Goal: Information Seeking & Learning: Check status

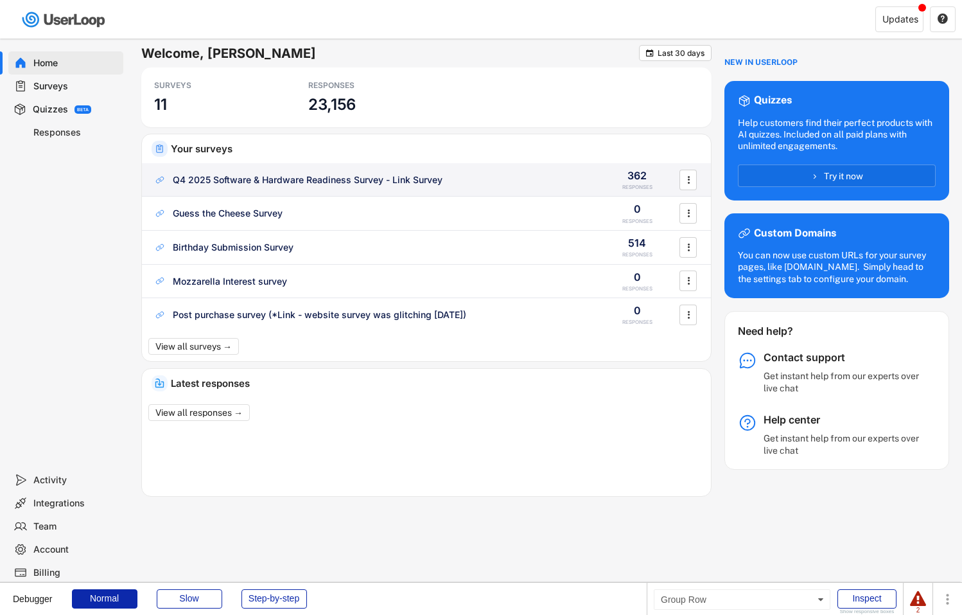
click at [240, 176] on div "Q4 2025 Software & Hardware Readiness Survey - Link Survey" at bounding box center [308, 179] width 270 height 13
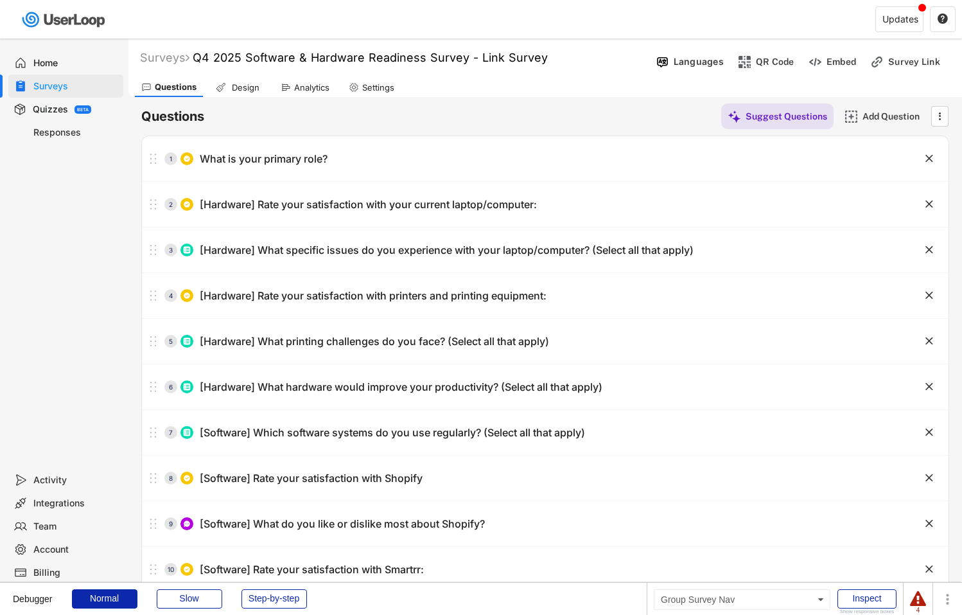
click at [312, 83] on div "Analytics" at bounding box center [311, 87] width 35 height 11
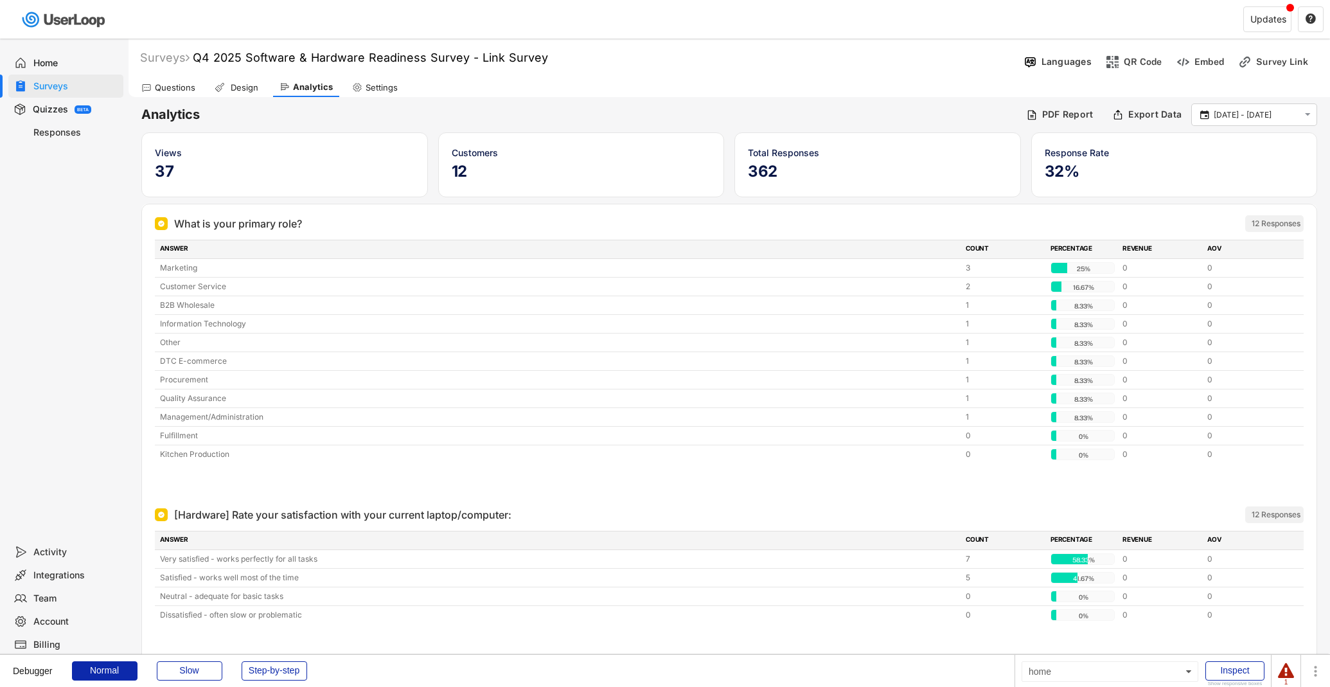
click at [962, 614] on div "1" at bounding box center [1286, 682] width 16 height 6
click at [962, 614] on div at bounding box center [1286, 671] width 16 height 16
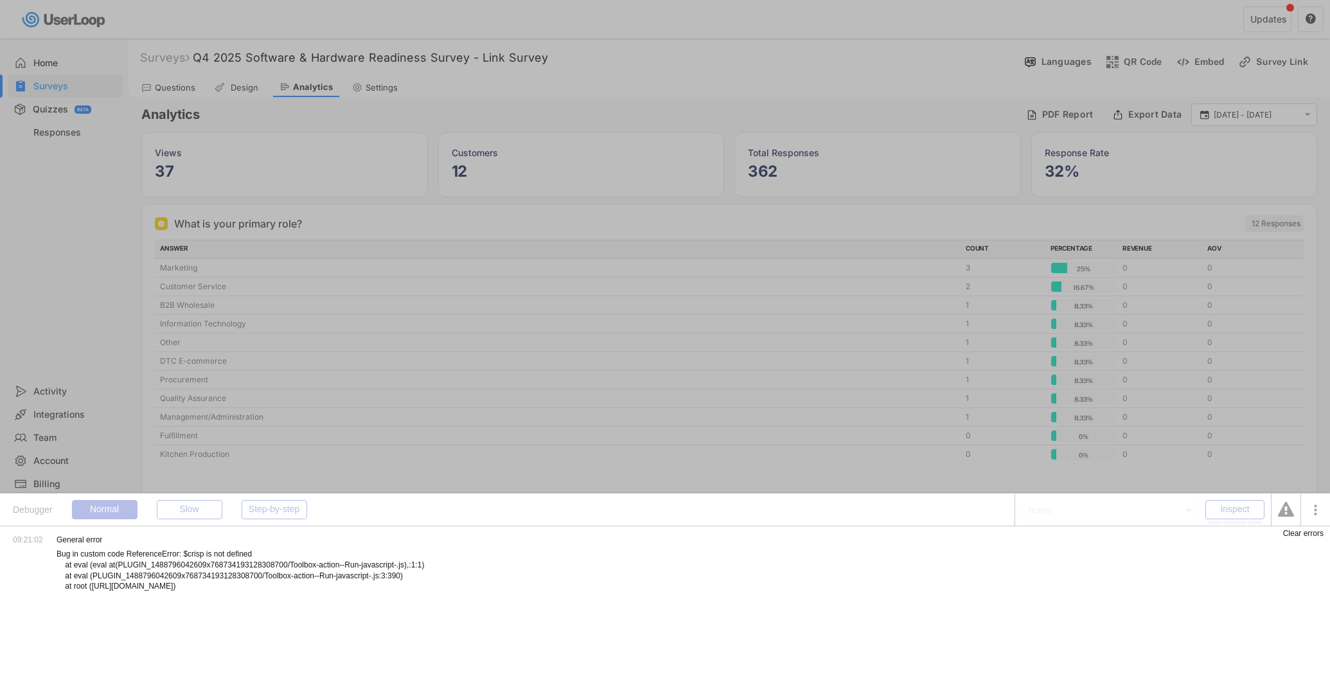
click at [962, 536] on div "Clear errors" at bounding box center [1303, 533] width 40 height 8
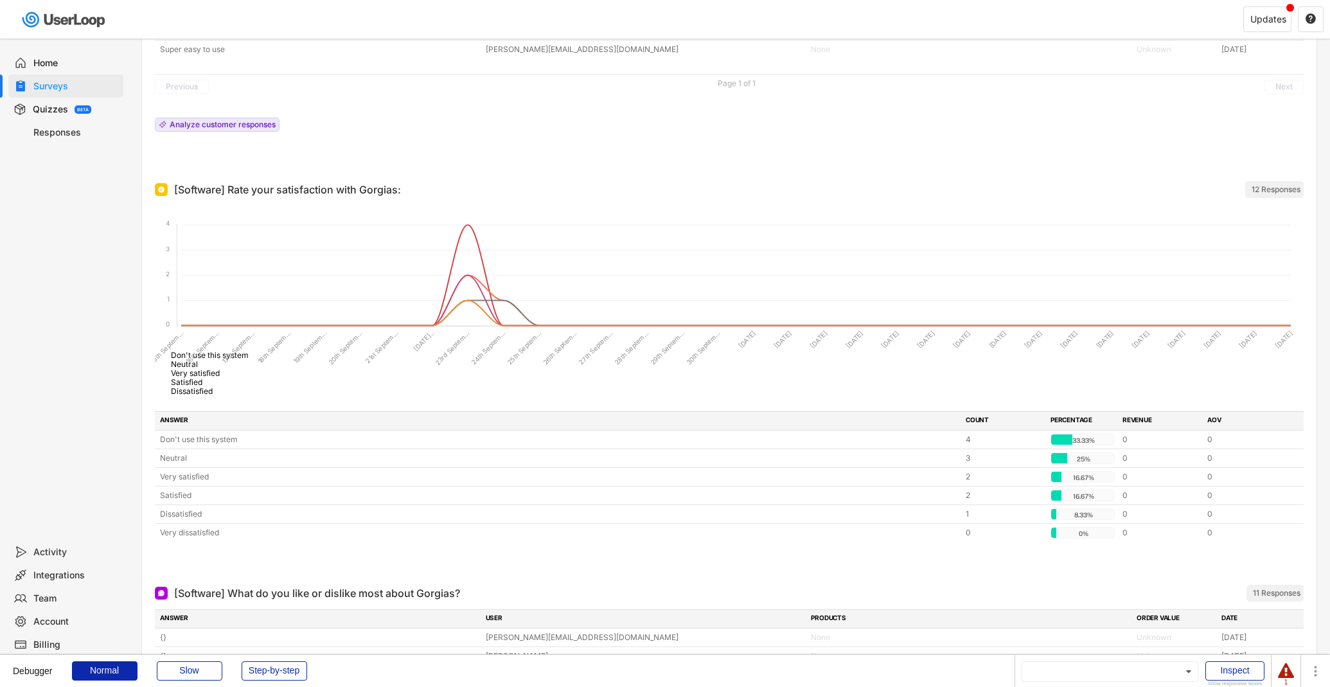
scroll to position [5766, 0]
drag, startPoint x: 418, startPoint y: 309, endPoint x: 589, endPoint y: 309, distance: 171.5
click at [589, 309] on foreignobject "Don't use this system Neutral Very satisfied Satisfied Dissatisfied" at bounding box center [729, 301] width 1149 height 193
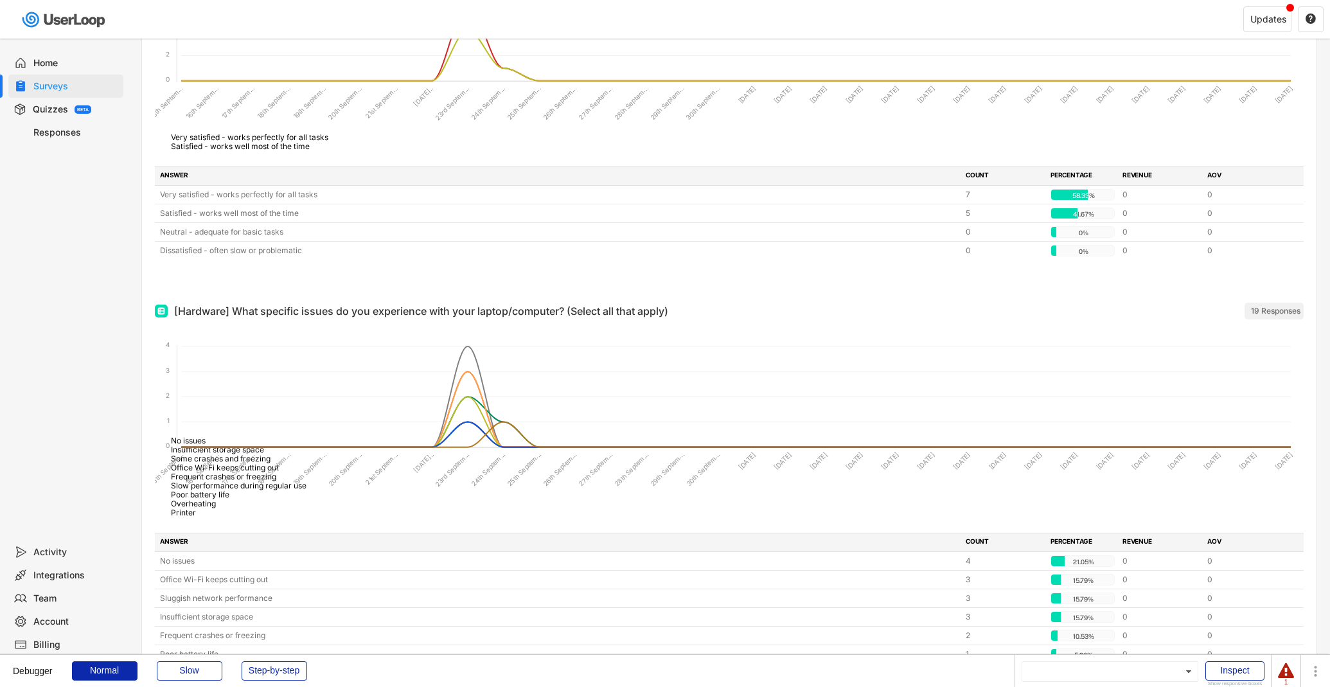
scroll to position [0, 0]
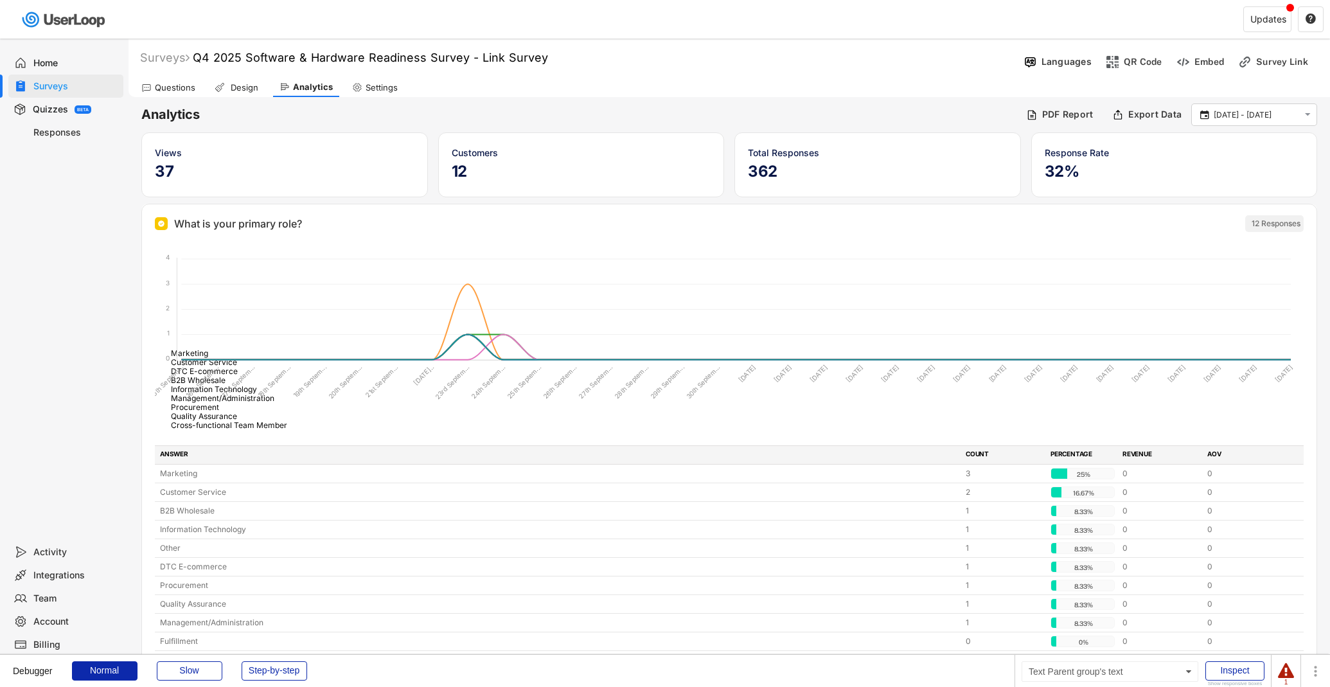
click at [84, 85] on div "Surveys" at bounding box center [75, 86] width 85 height 12
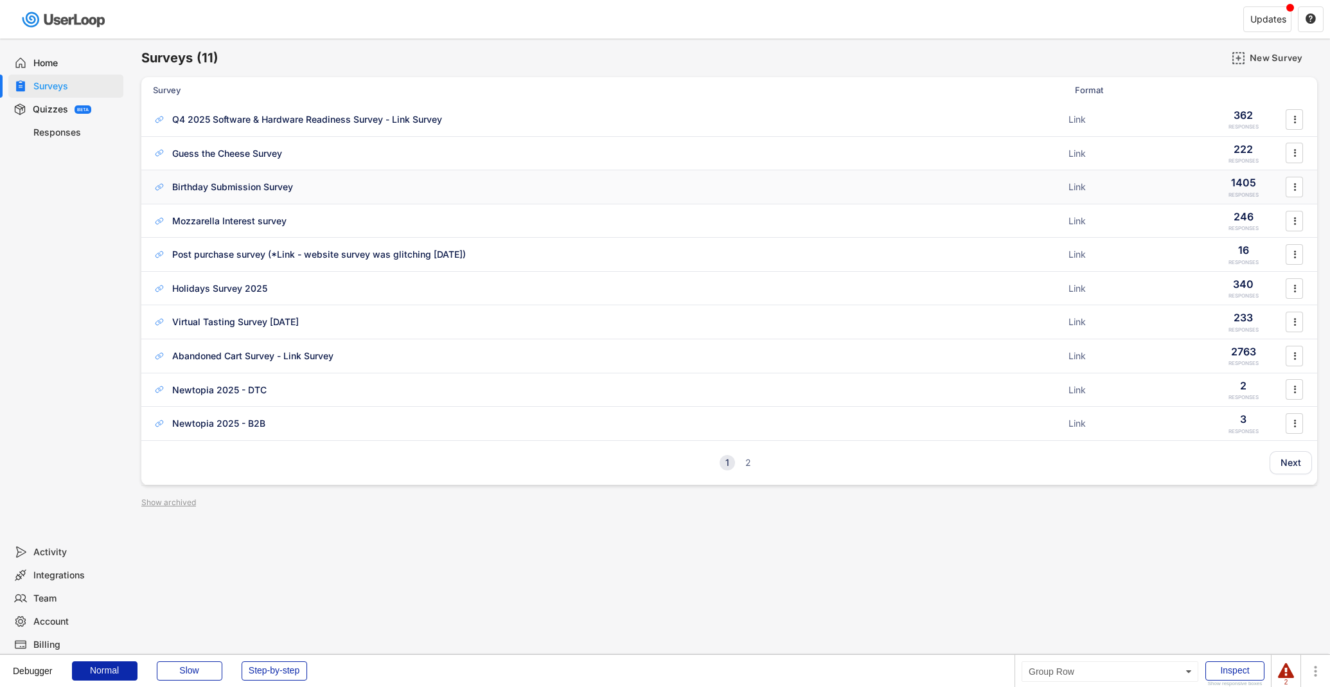
click at [351, 184] on div "Birthday Submission Survey ACTIVE" at bounding box center [607, 186] width 908 height 13
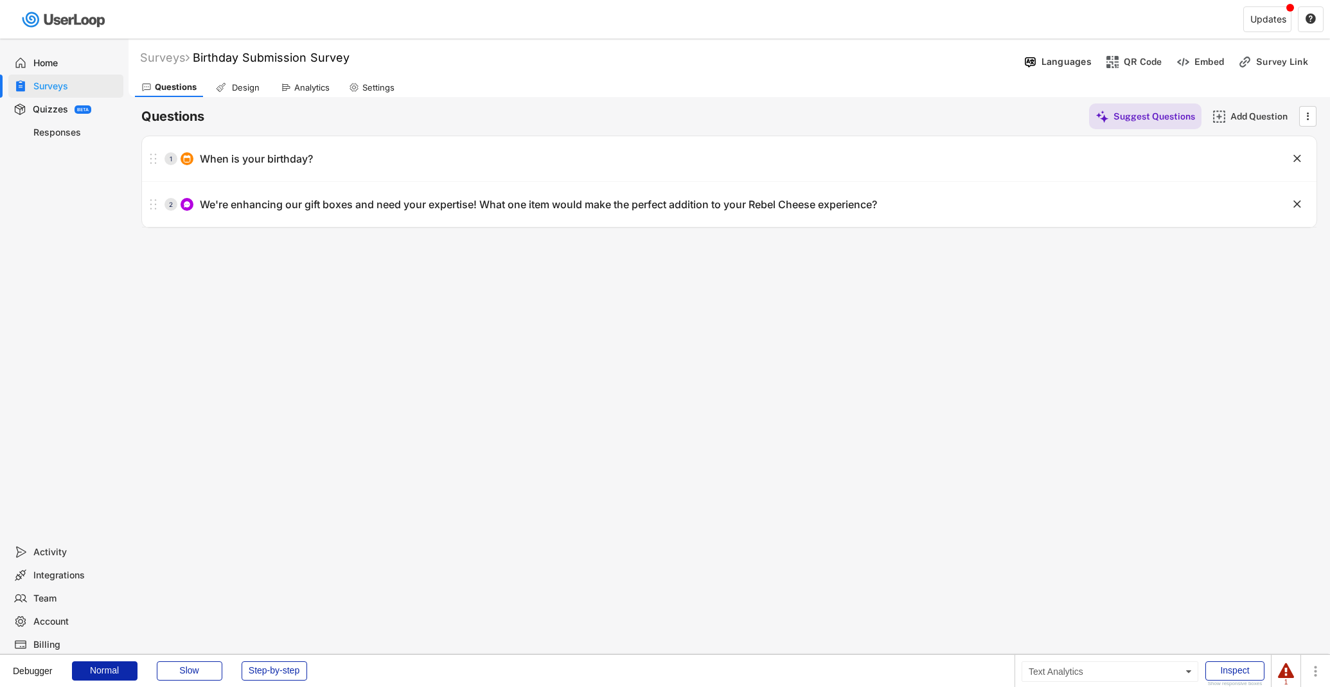
click at [316, 87] on div "Analytics" at bounding box center [311, 87] width 35 height 11
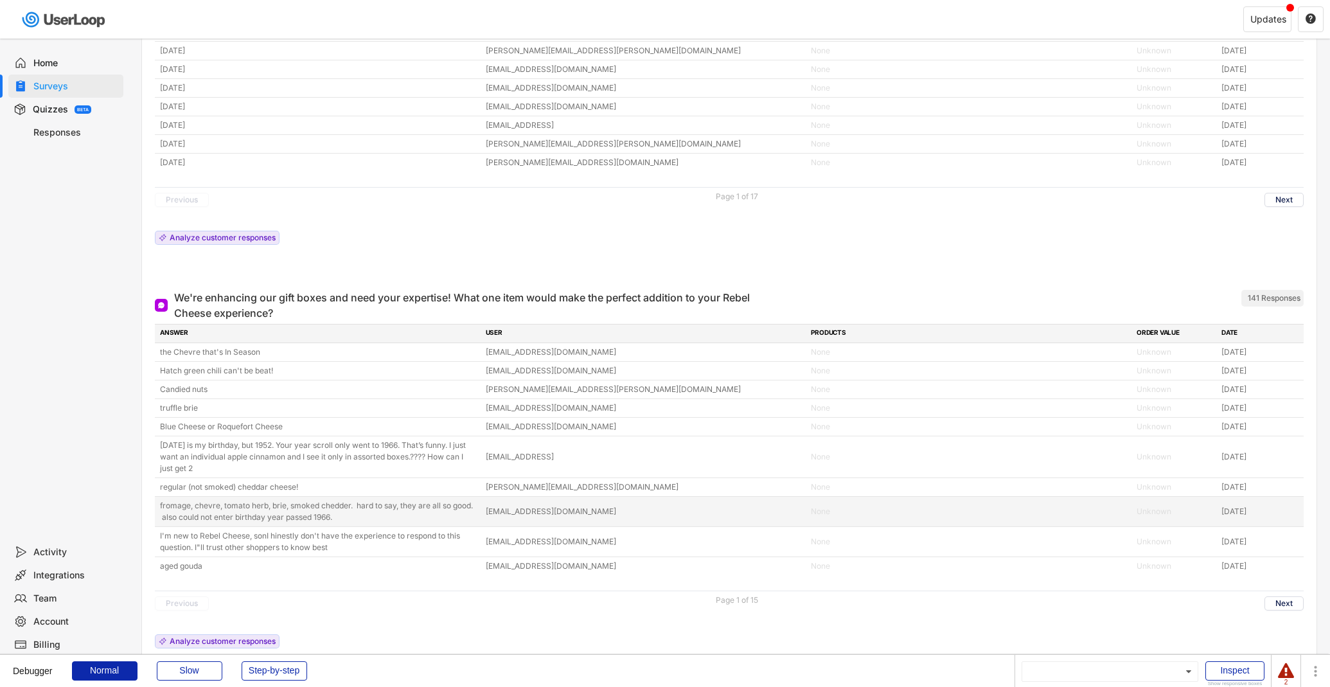
scroll to position [468, 0]
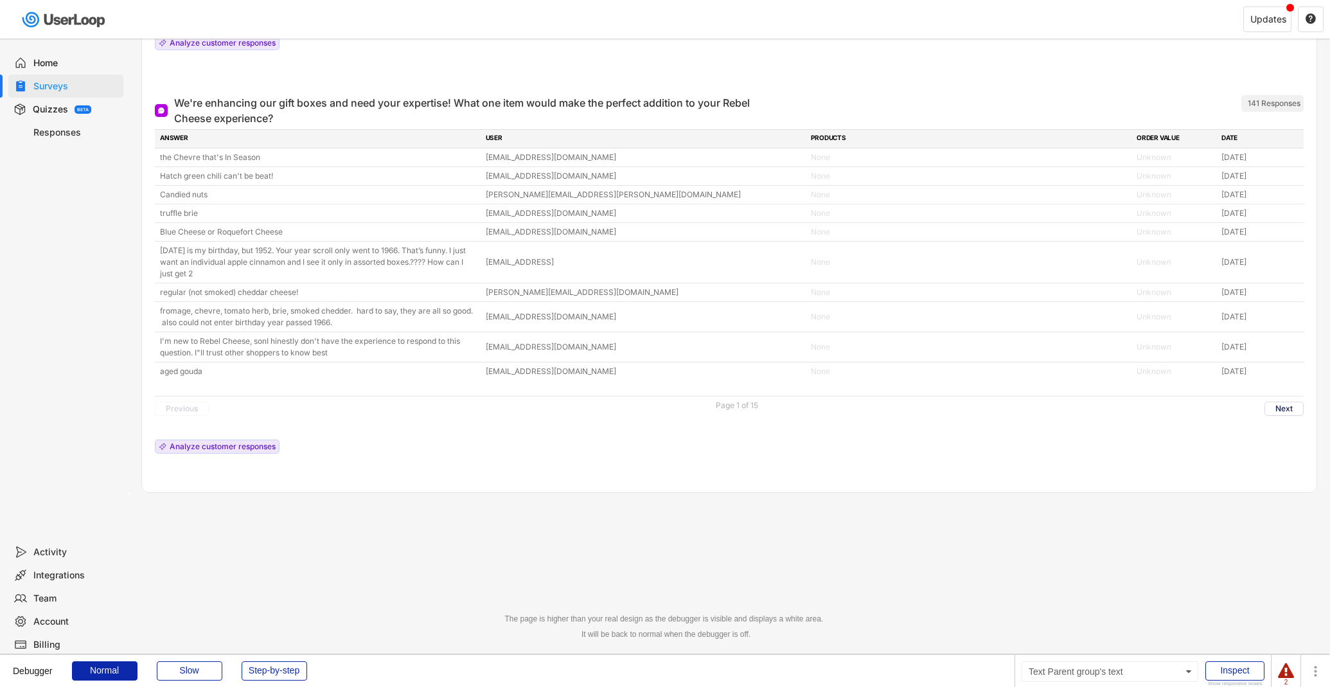
click at [66, 90] on div "Surveys" at bounding box center [75, 86] width 85 height 12
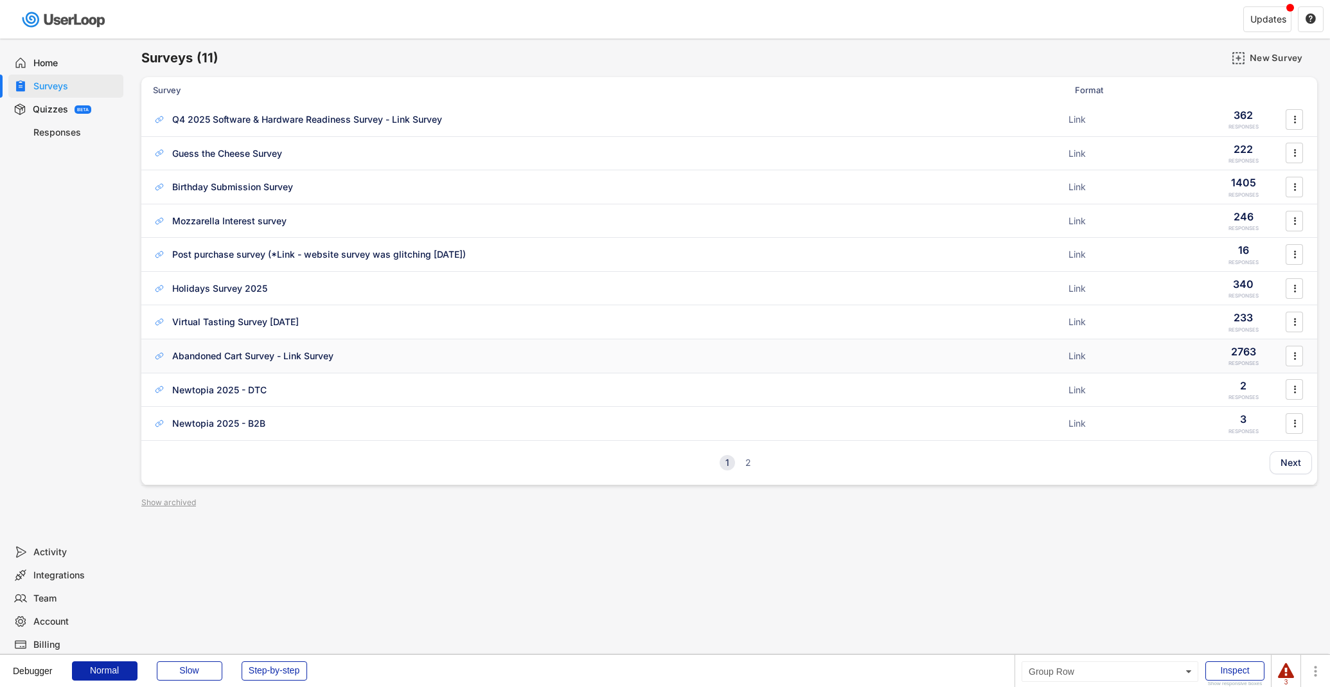
click at [391, 360] on div "Abandoned Cart Survey - Link Survey ACTIVE" at bounding box center [607, 355] width 908 height 13
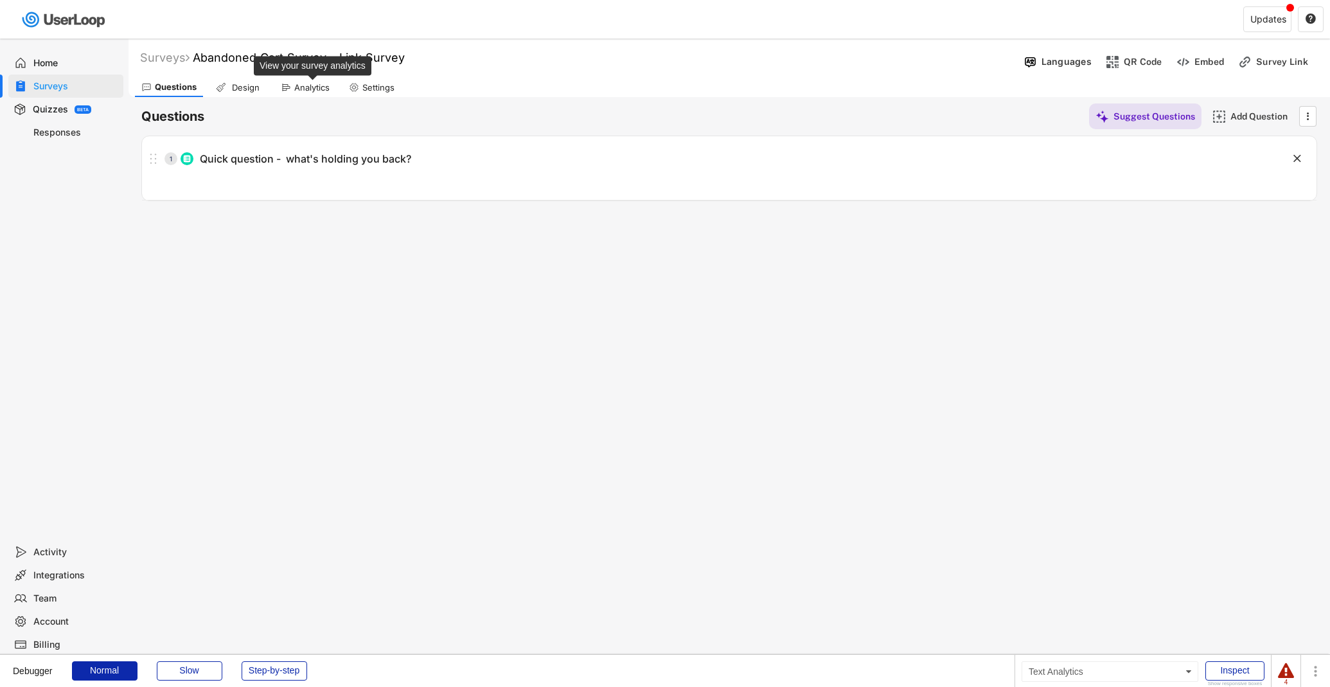
click at [324, 86] on div "Analytics" at bounding box center [311, 87] width 35 height 11
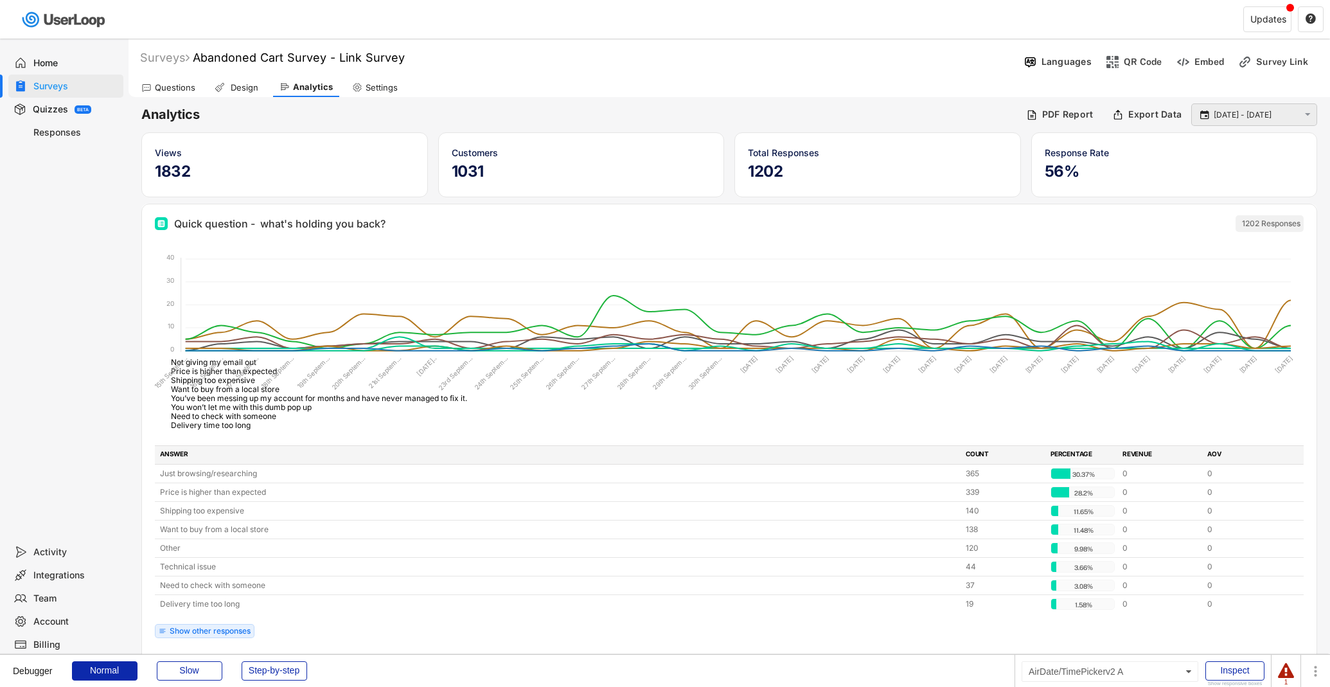
click at [1285, 118] on input "15 Sep - 16 Oct" at bounding box center [1256, 115] width 85 height 13
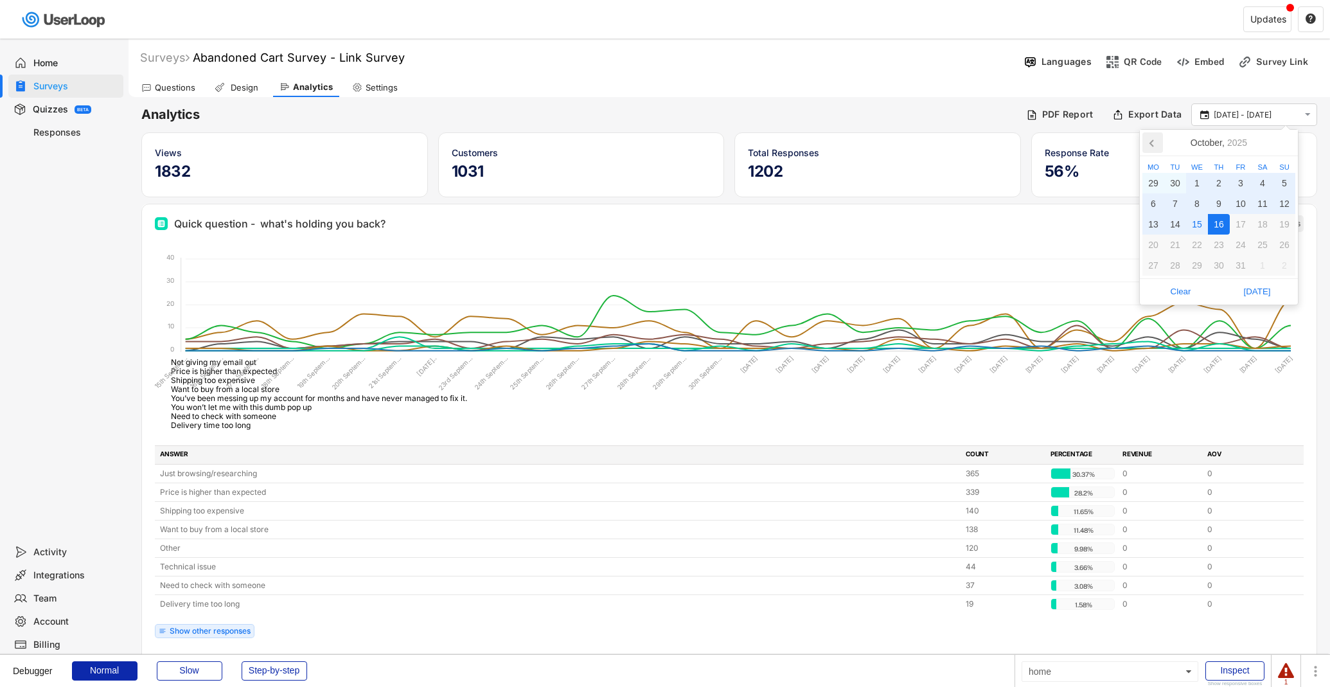
click at [1156, 145] on icon at bounding box center [1152, 142] width 21 height 21
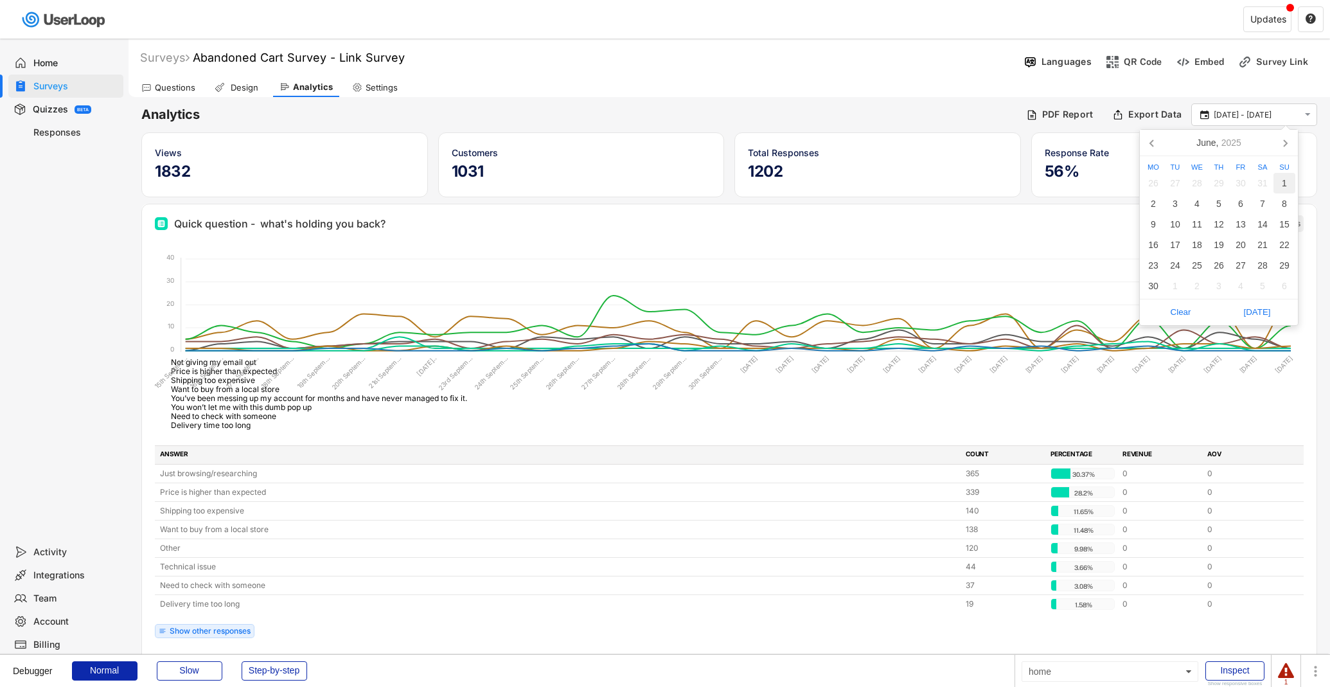
click at [1293, 176] on div "1" at bounding box center [1284, 183] width 22 height 21
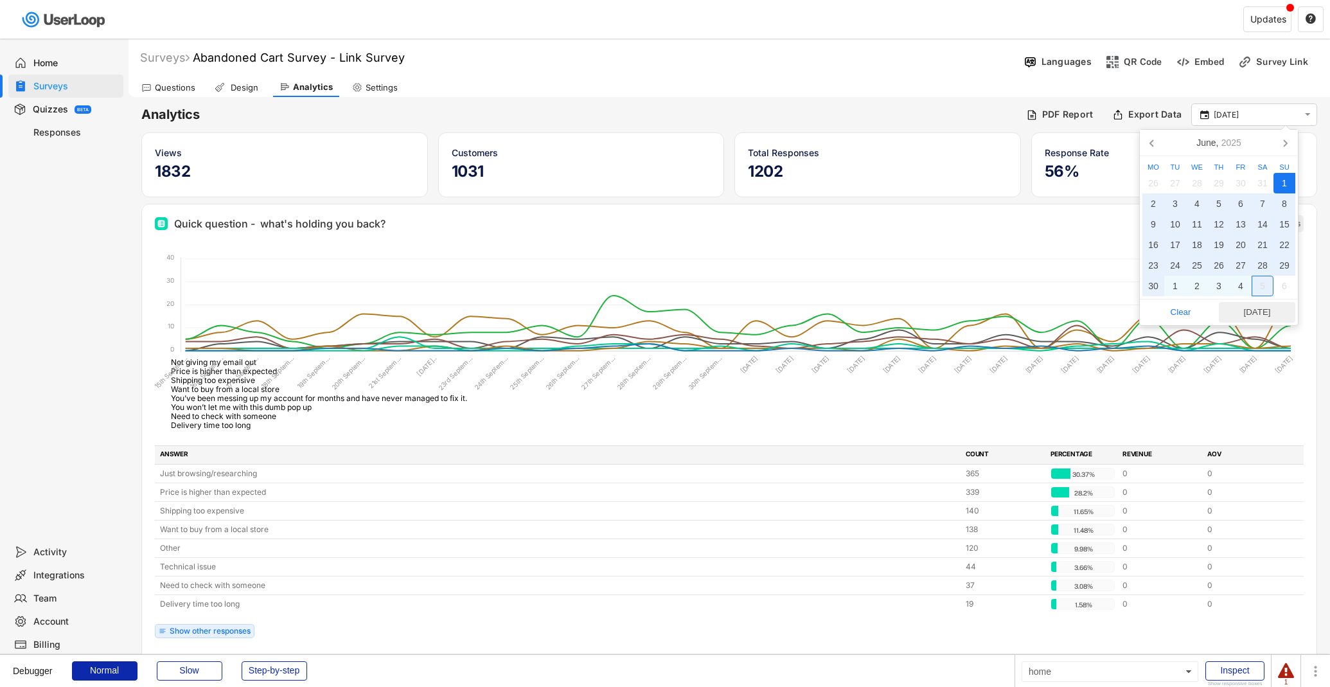
click at [1254, 303] on span "Today" at bounding box center [1257, 312] width 69 height 19
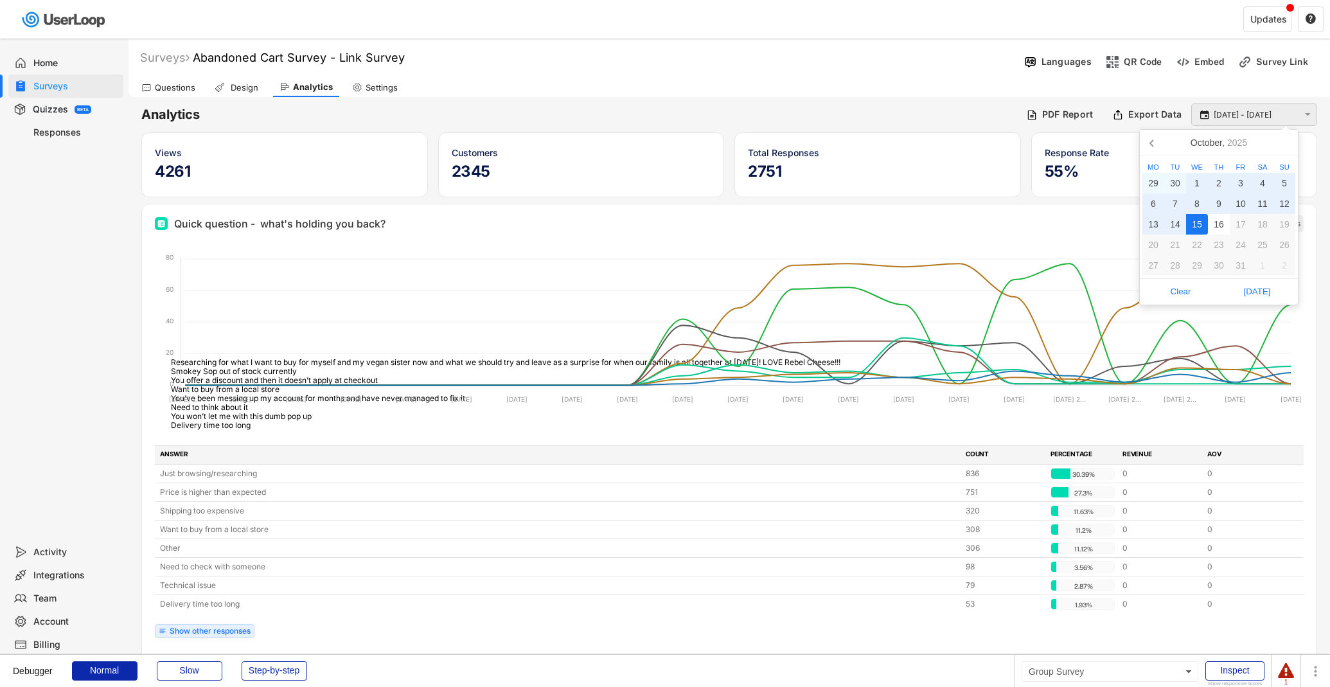
click at [1225, 111] on input "1 Jun - 15 Oct" at bounding box center [1256, 115] width 85 height 13
click at [1162, 145] on nav "October, 2025" at bounding box center [1219, 143] width 158 height 26
click at [1156, 141] on icon at bounding box center [1152, 142] width 21 height 21
click at [1153, 146] on icon at bounding box center [1152, 142] width 21 height 21
click at [1215, 243] on div "21" at bounding box center [1219, 244] width 22 height 21
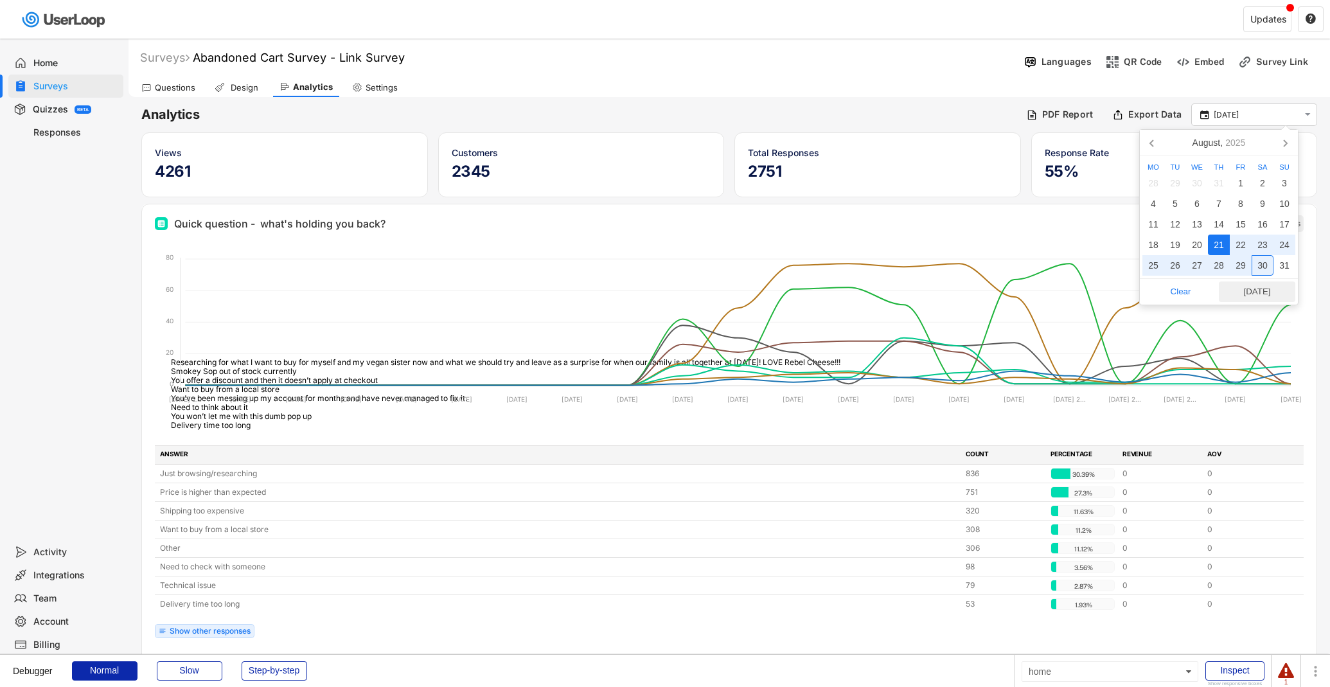
click at [1253, 291] on span "Today" at bounding box center [1257, 291] width 69 height 19
type input "21 Aug - 15 Oct"
